Goal: Ask a question

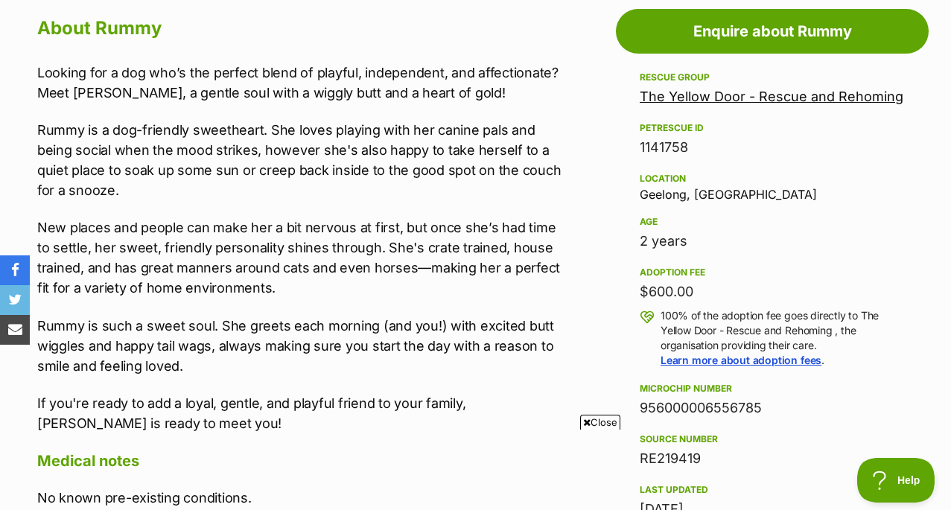
scroll to position [850, 0]
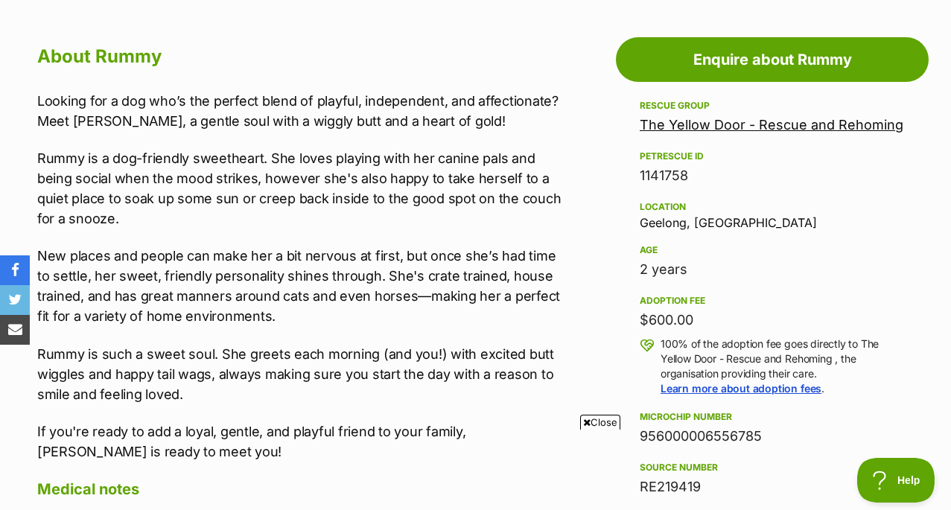
click at [711, 117] on link "The Yellow Door - Rescue and Rehoming" at bounding box center [772, 125] width 264 height 16
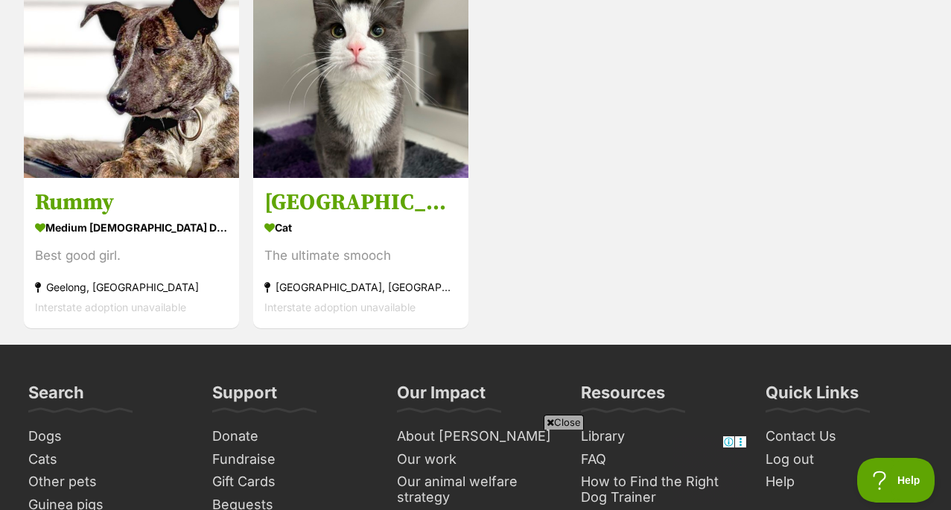
scroll to position [1234, 0]
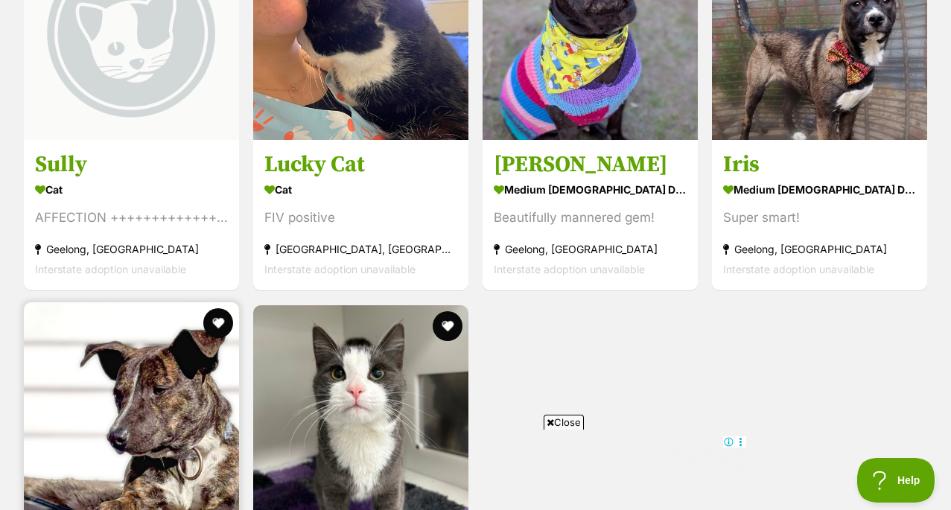
click at [184, 339] on img at bounding box center [131, 409] width 215 height 215
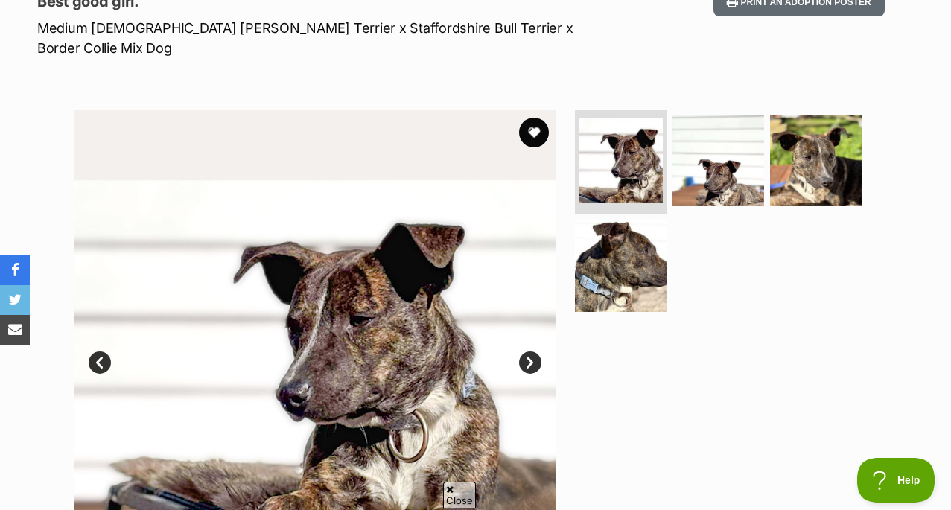
scroll to position [252, 0]
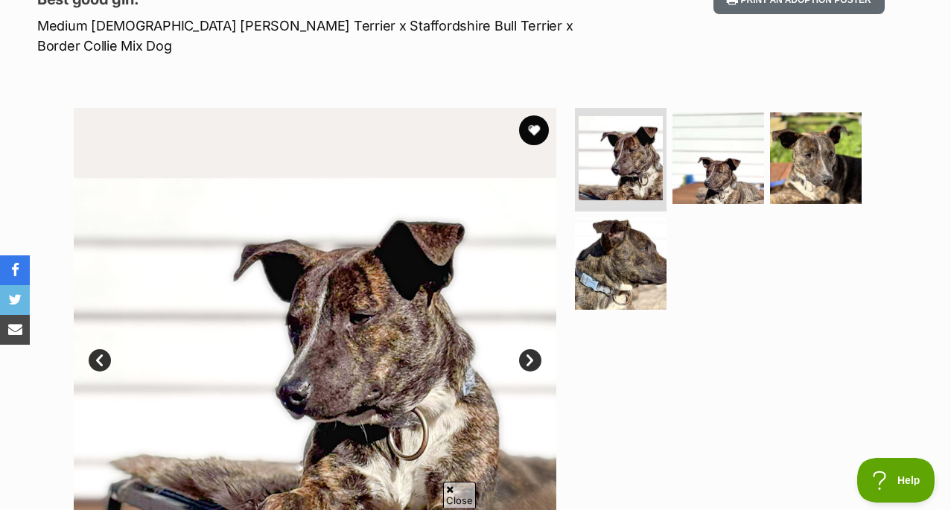
click at [538, 349] on link "Next" at bounding box center [530, 360] width 22 height 22
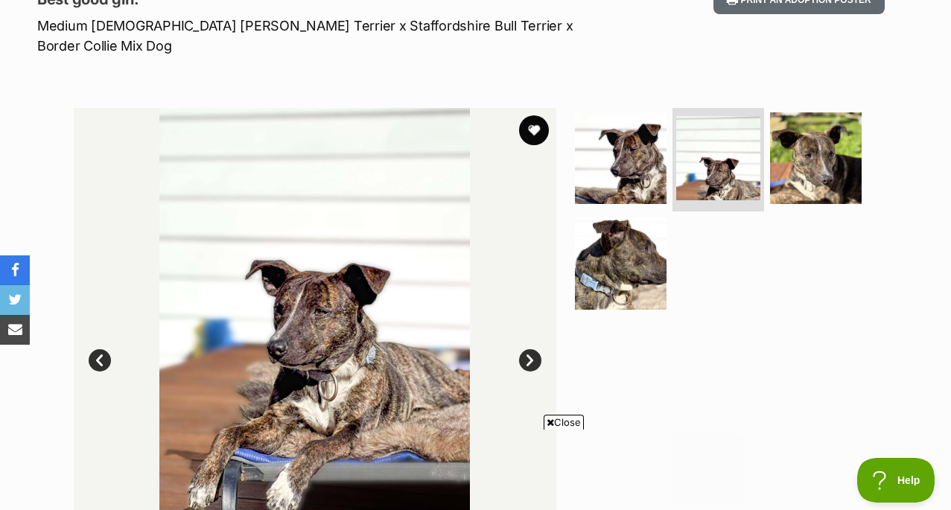
scroll to position [0, 0]
click at [538, 349] on link "Next" at bounding box center [530, 360] width 22 height 22
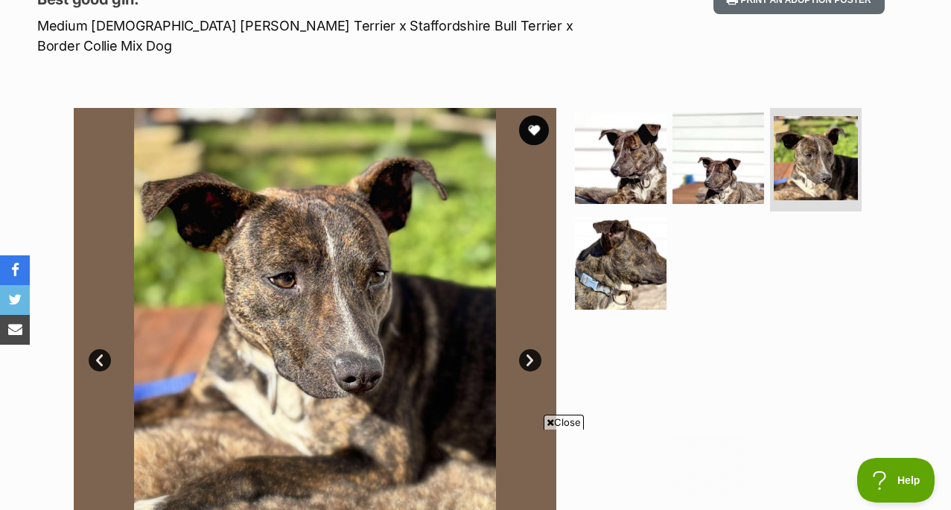
click at [538, 349] on link "Next" at bounding box center [530, 360] width 22 height 22
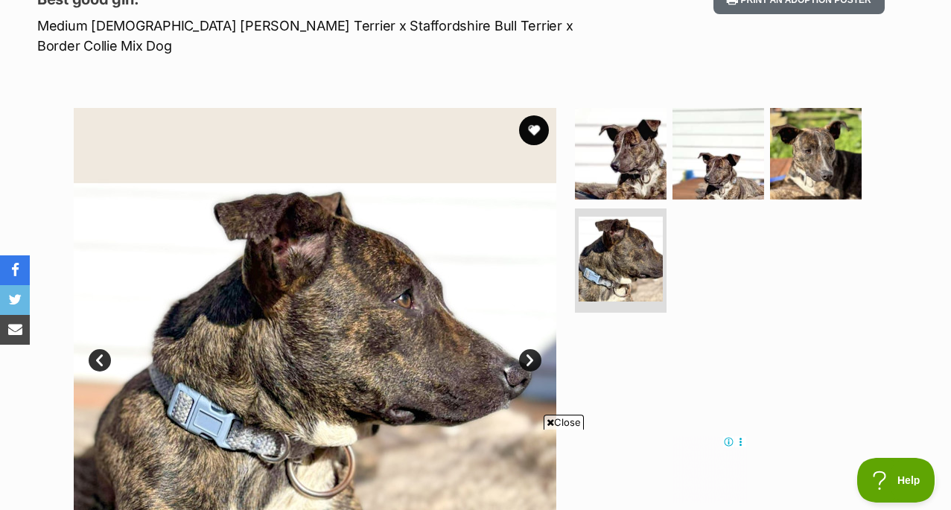
click at [538, 349] on link "Next" at bounding box center [530, 360] width 22 height 22
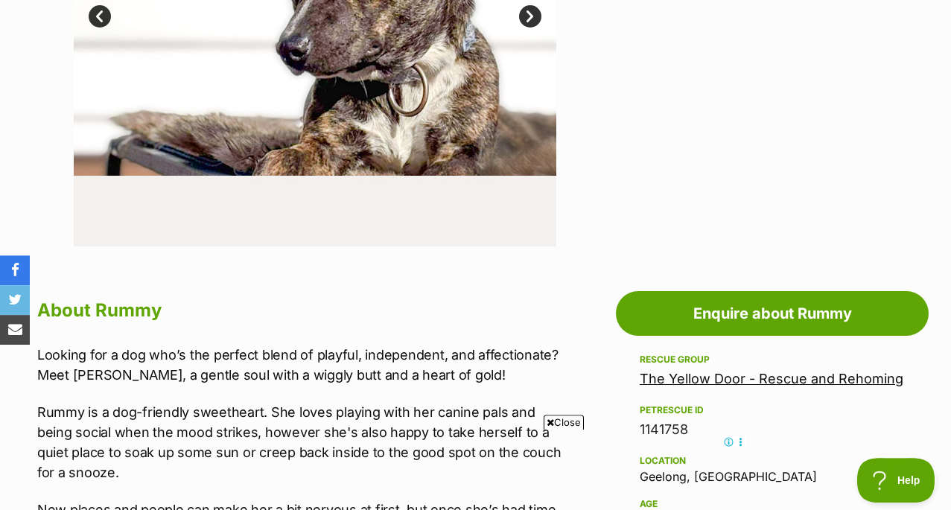
scroll to position [622, 0]
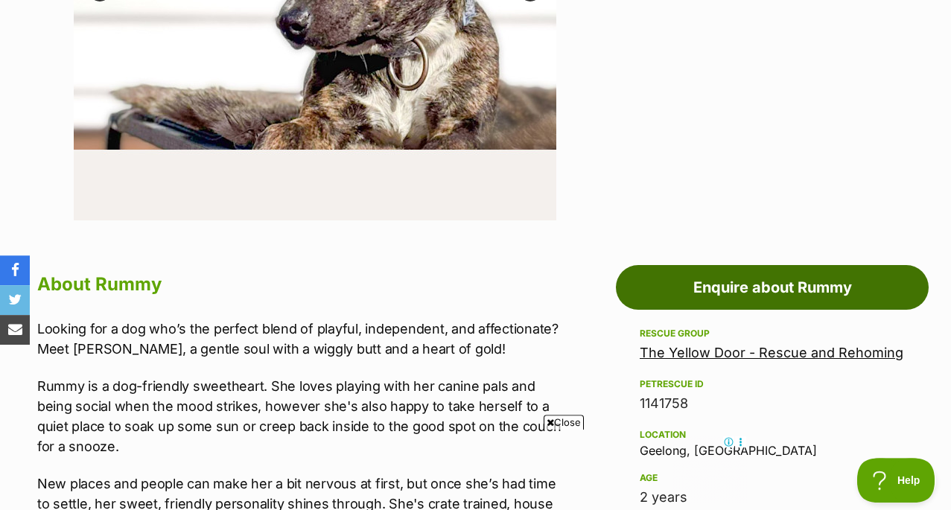
click at [657, 265] on link "Enquire about Rummy" at bounding box center [772, 287] width 313 height 45
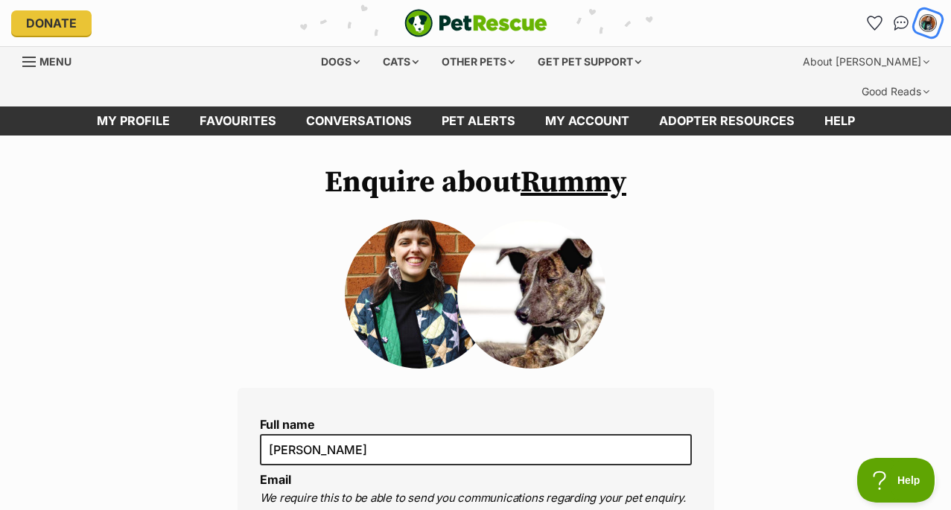
click at [921, 25] on img "My account" at bounding box center [927, 22] width 19 height 19
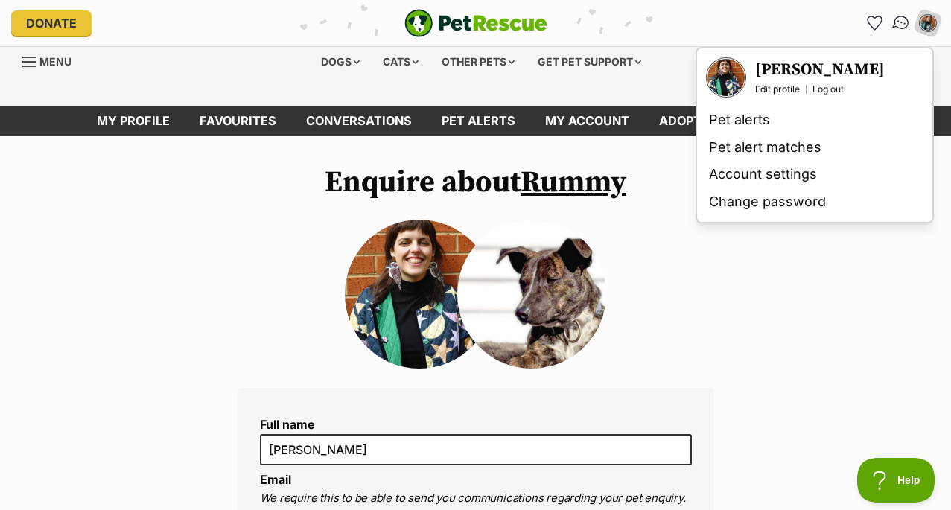
click at [907, 25] on img "Conversations" at bounding box center [901, 22] width 20 height 19
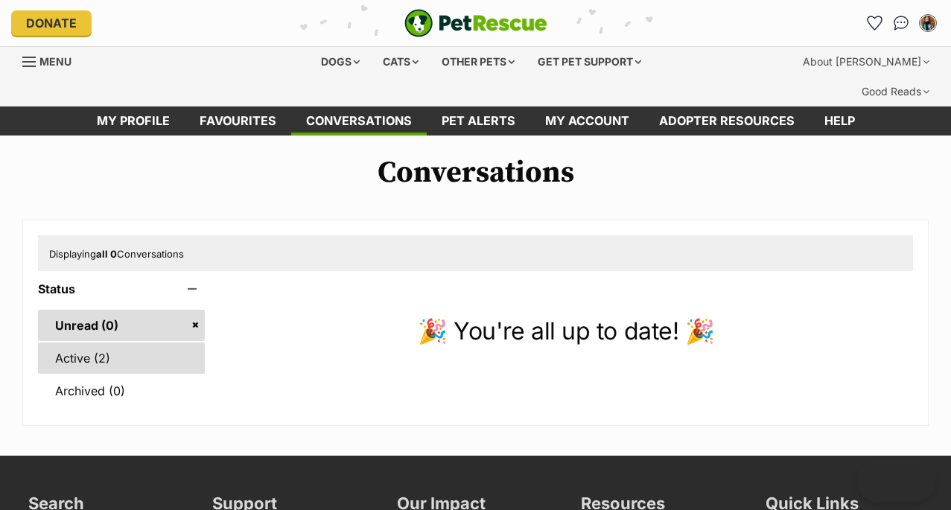
click at [149, 343] on link "Active (2)" at bounding box center [121, 358] width 167 height 31
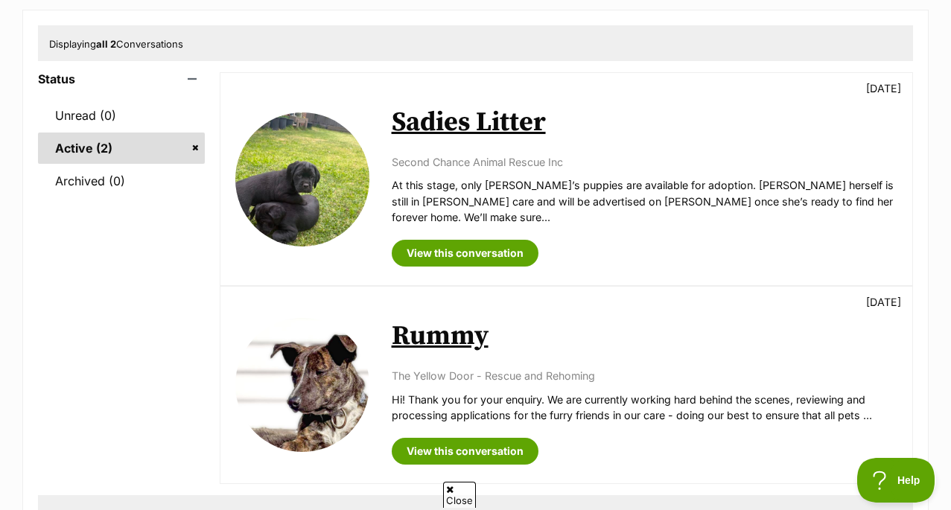
click at [415, 319] on link "Rummy" at bounding box center [440, 336] width 97 height 34
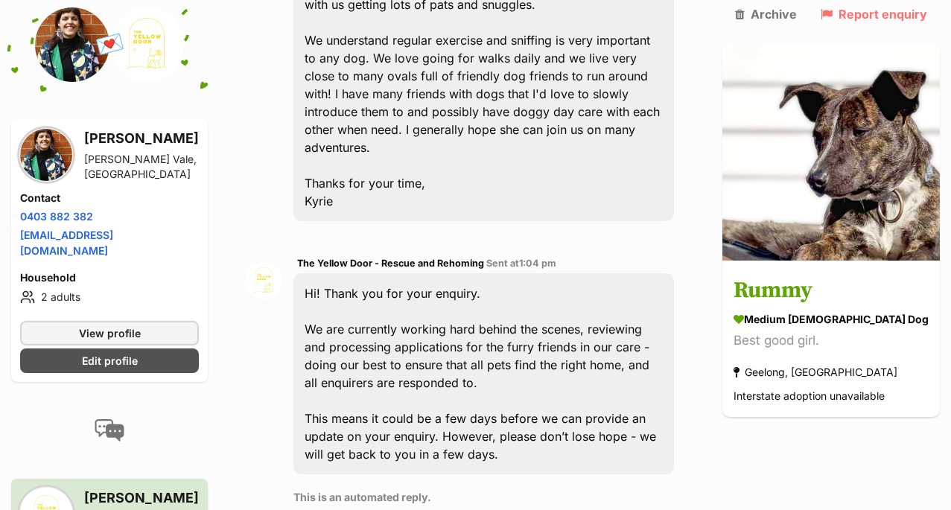
scroll to position [1388, 0]
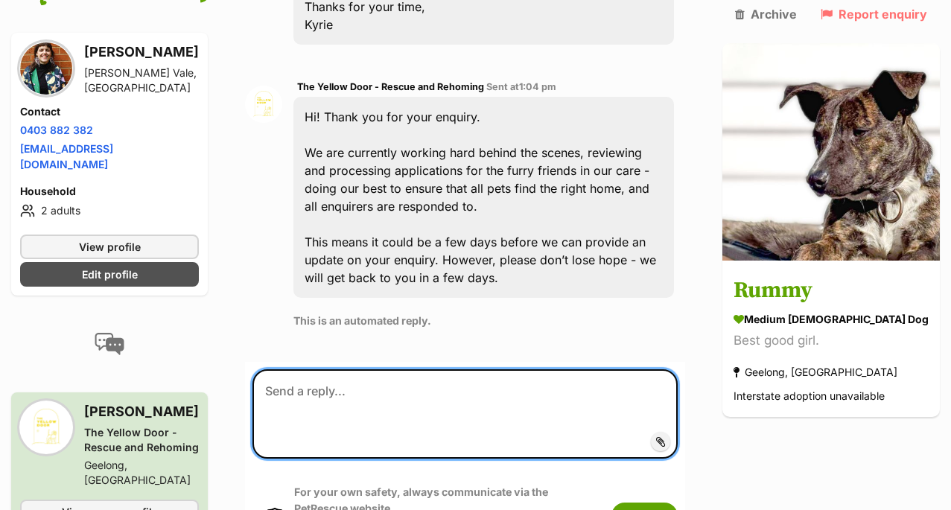
click at [535, 369] on textarea at bounding box center [464, 413] width 425 height 89
type textarea "Hi Yellow door, Is Rummy still available for adoption?"
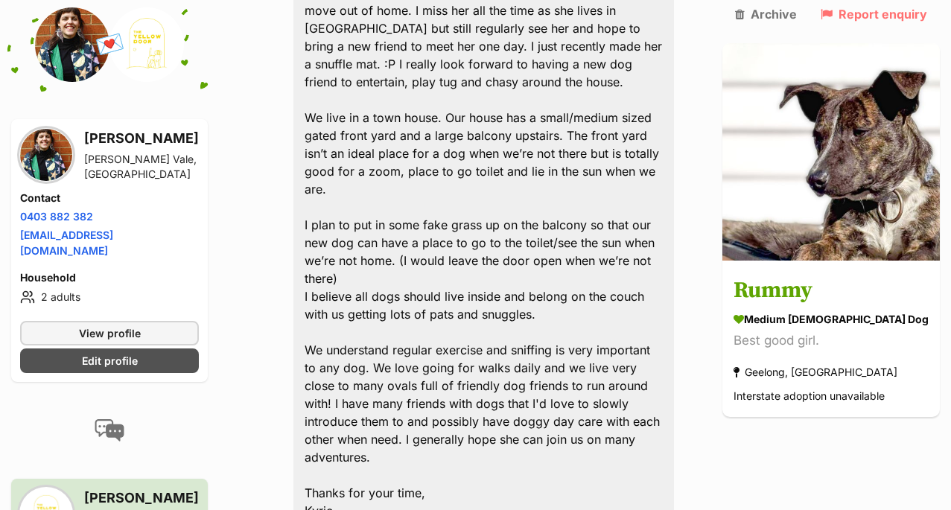
scroll to position [591, 0]
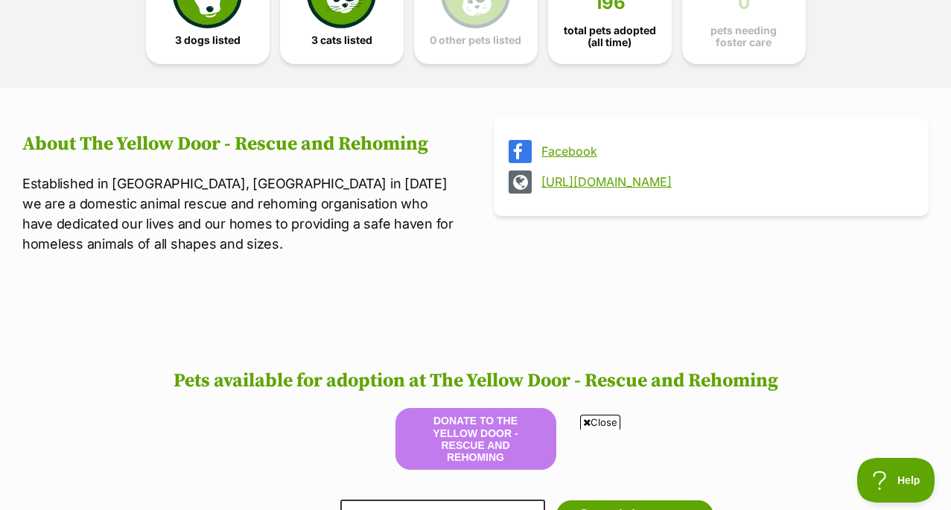
scroll to position [877, 0]
